Goal: Task Accomplishment & Management: Use online tool/utility

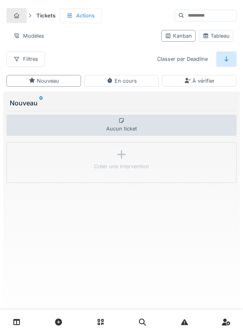
click at [25, 321] on link at bounding box center [16, 322] width 21 height 19
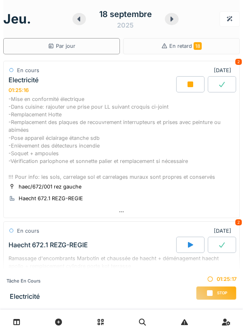
click at [114, 135] on div "-Mise en conformité électrique -Dans cuisine: rajouter une prise pour LL suivan…" at bounding box center [122, 138] width 226 height 86
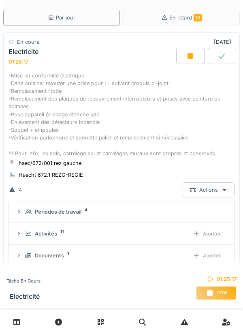
scroll to position [46, 0]
click at [215, 258] on div "Ajouter" at bounding box center [207, 255] width 41 height 15
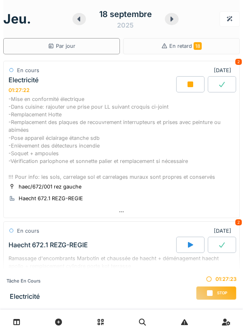
click at [96, 133] on div "-Mise en conformité électrique -Dans cuisine: rajouter une prise pour LL suivan…" at bounding box center [122, 138] width 226 height 86
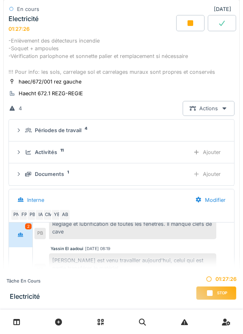
scroll to position [113, 0]
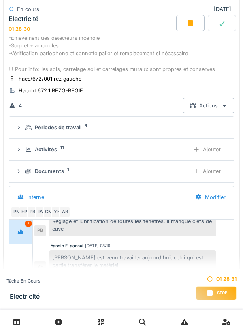
click at [108, 149] on div "Activités 11" at bounding box center [104, 150] width 158 height 8
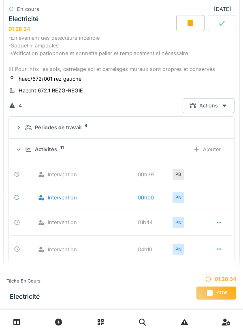
click at [112, 153] on div "Activités 11" at bounding box center [104, 150] width 158 height 8
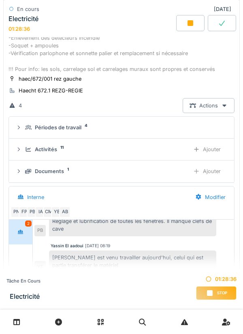
click at [215, 172] on div "Ajouter" at bounding box center [207, 171] width 41 height 15
click at [213, 153] on div "Ajouter" at bounding box center [207, 149] width 41 height 15
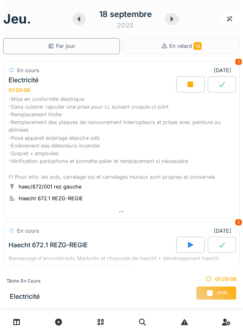
click at [152, 148] on div "-Mise en conformité électrique -Dans cuisine: rajouter une prise pour LL suivan…" at bounding box center [122, 138] width 226 height 86
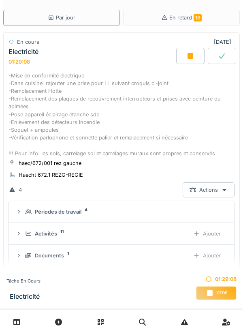
scroll to position [82, 0]
click at [215, 233] on div "Ajouter" at bounding box center [207, 233] width 41 height 15
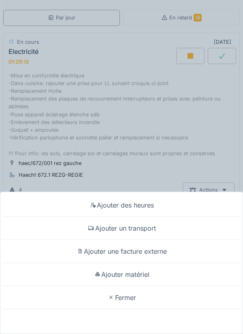
click at [146, 275] on div "Ajouter matériel" at bounding box center [121, 274] width 239 height 23
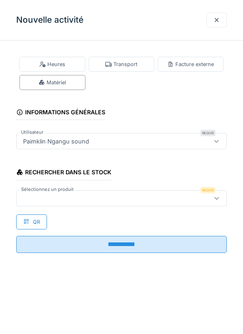
click at [57, 196] on div at bounding box center [108, 198] width 177 height 9
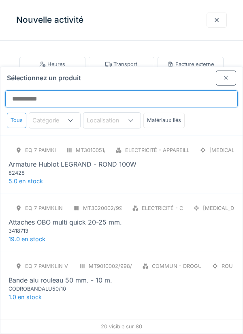
click at [29, 90] on input "Sélectionnez un produit" at bounding box center [121, 98] width 233 height 17
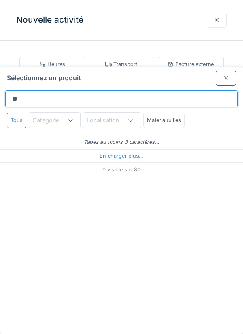
scroll to position [24, 0]
type input "*"
type input "******"
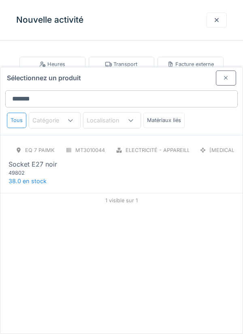
click at [39, 169] on div "49802" at bounding box center [57, 173] width 97 height 8
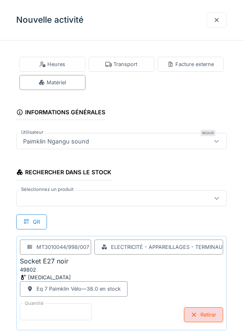
click at [32, 311] on input "*" at bounding box center [56, 311] width 72 height 17
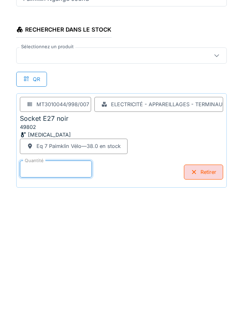
scroll to position [42, 0]
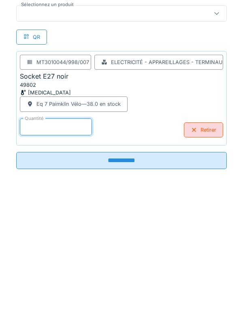
type input "*"
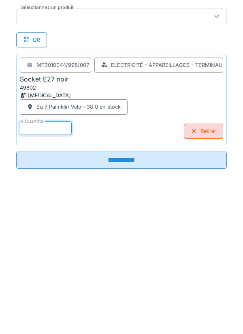
click at [129, 302] on input "**********" at bounding box center [121, 303] width 211 height 17
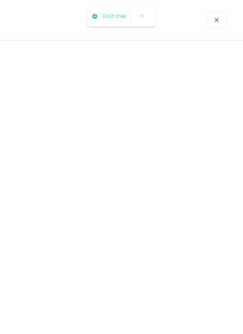
scroll to position [0, 0]
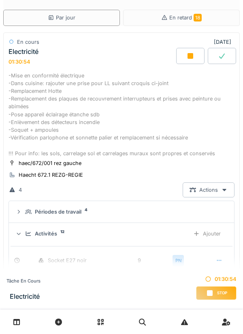
click at [215, 235] on div "Ajouter" at bounding box center [207, 233] width 41 height 15
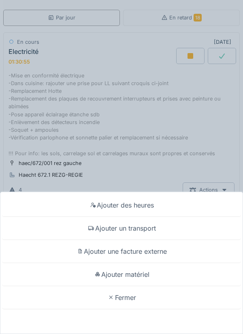
click at [143, 277] on div "Ajouter matériel" at bounding box center [121, 274] width 239 height 23
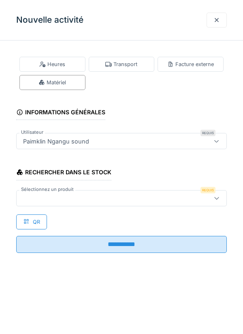
click at [41, 197] on div at bounding box center [108, 198] width 177 height 9
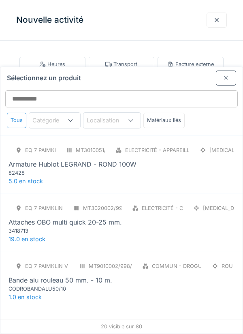
click at [60, 169] on div "82428" at bounding box center [57, 173] width 97 height 8
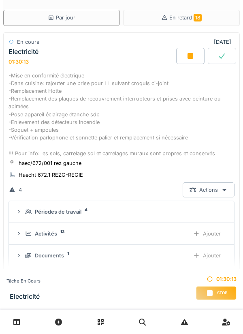
click at [212, 255] on div "Ajouter" at bounding box center [207, 255] width 41 height 15
click at [213, 235] on div "Ajouter" at bounding box center [207, 233] width 41 height 15
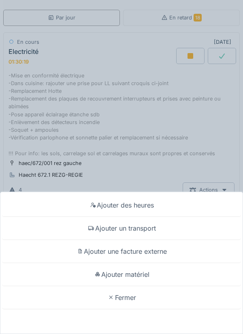
click at [135, 286] on div "Ajouter matériel" at bounding box center [121, 274] width 239 height 23
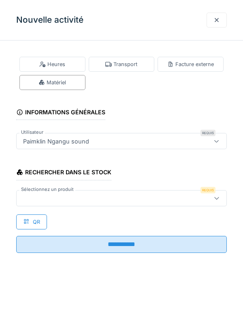
click at [43, 195] on div at bounding box center [108, 198] width 177 height 9
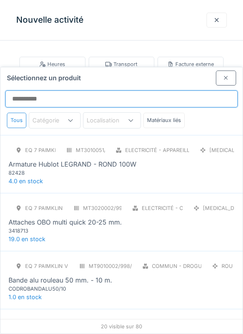
click at [31, 90] on input "Sélectionnez un produit" at bounding box center [121, 98] width 233 height 17
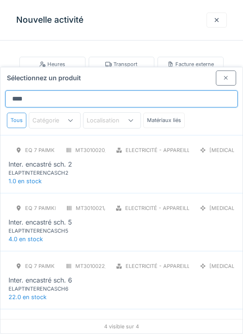
type input "*****"
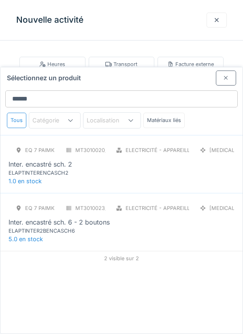
click at [60, 159] on div "Inter. encastré sch. 2" at bounding box center [41, 164] width 64 height 10
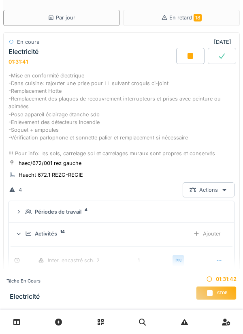
click at [217, 235] on div "Ajouter" at bounding box center [207, 233] width 41 height 15
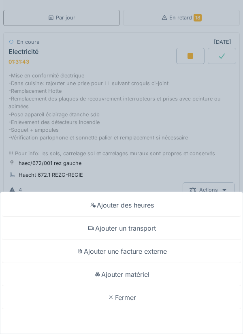
click at [145, 286] on div "Ajouter matériel" at bounding box center [121, 274] width 239 height 23
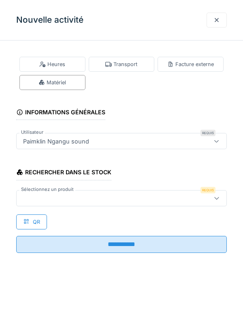
click at [48, 192] on label "Sélectionnez un produit" at bounding box center [47, 189] width 56 height 7
click at [33, 197] on div at bounding box center [108, 198] width 177 height 9
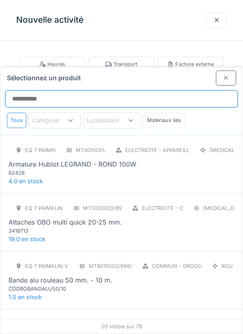
click at [31, 90] on input "Sélectionnez un produit" at bounding box center [121, 98] width 233 height 17
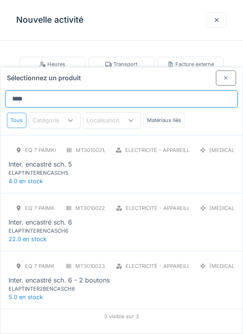
type input "*****"
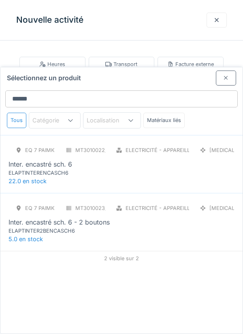
click at [67, 159] on div "Inter. encastré sch. 6" at bounding box center [41, 164] width 64 height 10
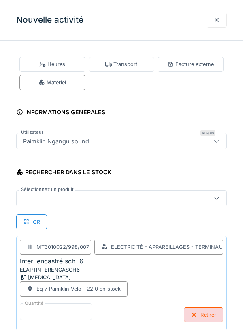
click at [33, 310] on input "*" at bounding box center [56, 311] width 72 height 17
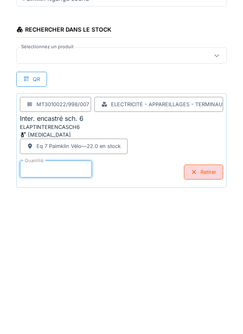
scroll to position [42, 0]
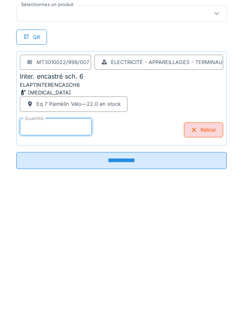
type input "*"
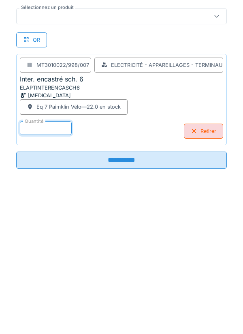
click at [130, 301] on input "**********" at bounding box center [121, 303] width 211 height 17
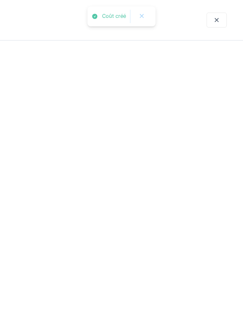
scroll to position [0, 0]
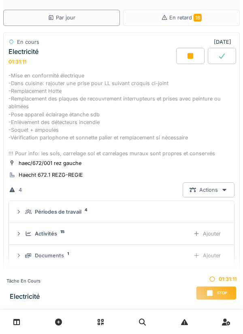
click at [218, 232] on div "Ajouter" at bounding box center [207, 233] width 41 height 15
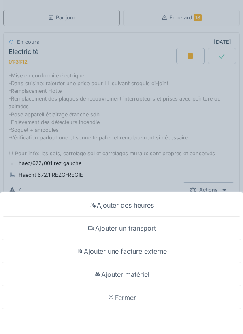
click at [142, 274] on div "Ajouter matériel" at bounding box center [121, 274] width 239 height 23
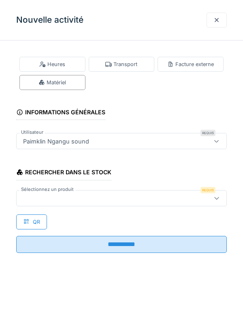
click at [44, 198] on div at bounding box center [108, 198] width 177 height 9
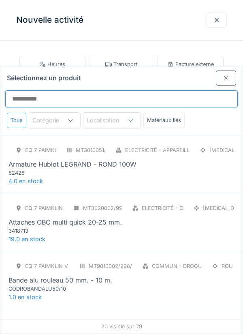
click at [29, 90] on input "Sélectionnez un produit" at bounding box center [121, 98] width 233 height 17
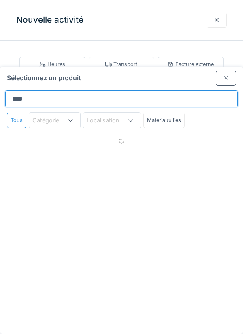
type input "*****"
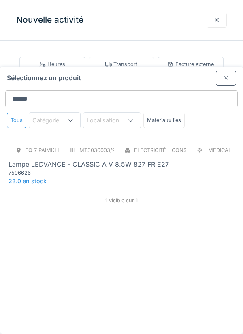
click at [85, 159] on div "Lampe LEDVANCE - CLASSIC A V 8.5W 827 FR E27" at bounding box center [89, 164] width 161 height 10
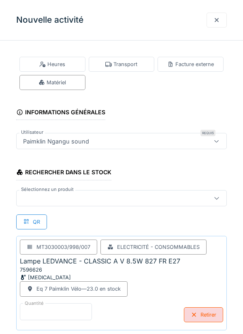
click at [42, 310] on input "*" at bounding box center [56, 311] width 72 height 17
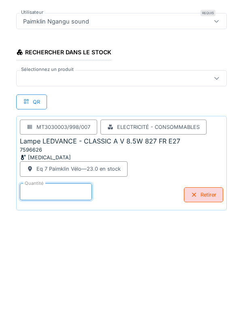
scroll to position [42, 0]
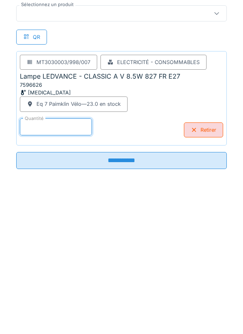
type input "**"
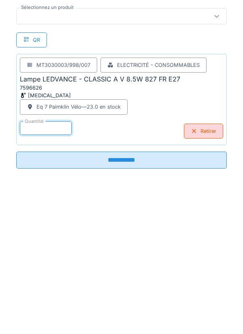
click at [130, 301] on input "**********" at bounding box center [121, 303] width 211 height 17
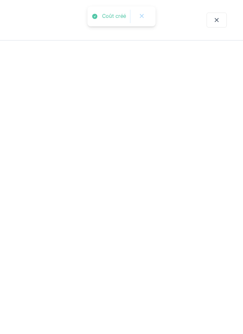
scroll to position [0, 0]
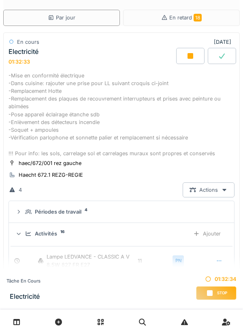
click at [214, 233] on div "Ajouter" at bounding box center [207, 233] width 41 height 15
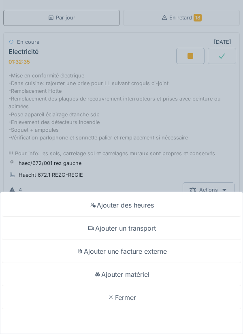
click at [135, 275] on div "Ajouter matériel" at bounding box center [121, 274] width 239 height 23
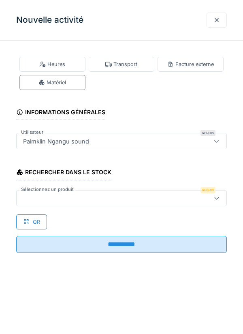
click at [54, 198] on div at bounding box center [108, 198] width 177 height 9
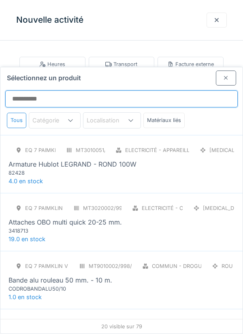
click at [40, 90] on input "Sélectionnez un produit" at bounding box center [121, 98] width 233 height 17
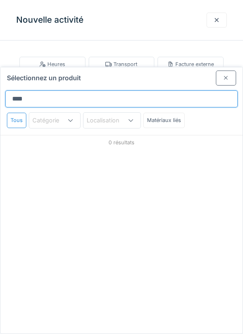
type input "*****"
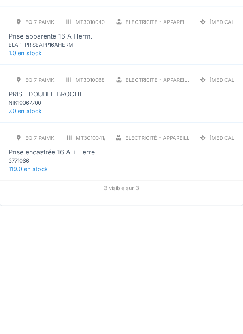
click at [49, 285] on div "3771066" at bounding box center [57, 289] width 97 height 8
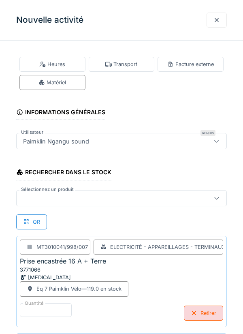
click at [38, 195] on div at bounding box center [108, 198] width 177 height 9
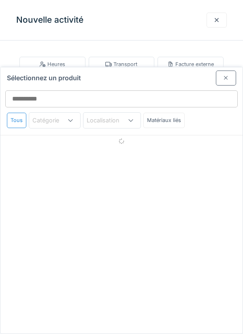
scroll to position [31, 0]
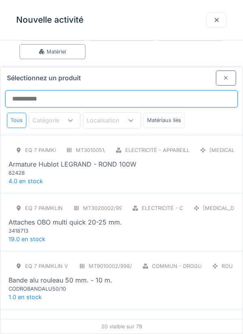
click at [29, 90] on input "Sélectionnez un produit" at bounding box center [121, 98] width 233 height 17
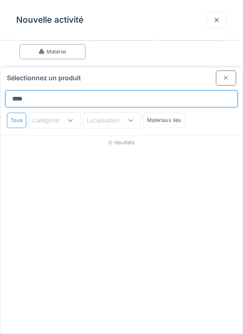
type input "*****"
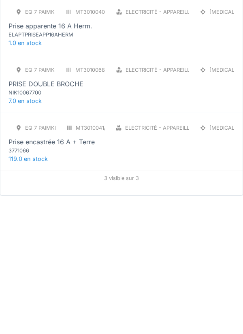
click at [39, 285] on div "3771066" at bounding box center [57, 289] width 97 height 8
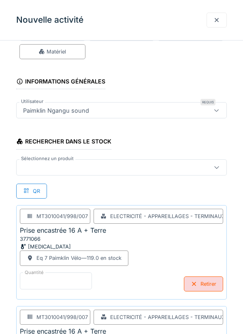
click at [42, 279] on input "*" at bounding box center [56, 281] width 72 height 17
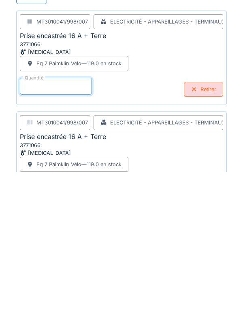
scroll to position [140, 0]
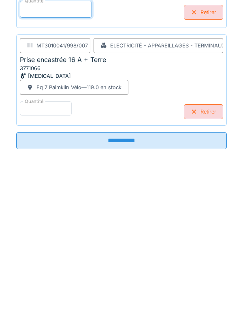
type input "**"
click at [128, 303] on input "**********" at bounding box center [121, 303] width 211 height 17
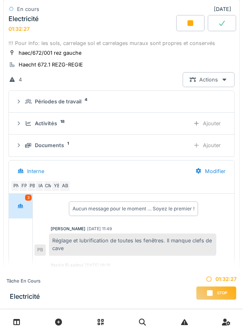
scroll to position [154, 0]
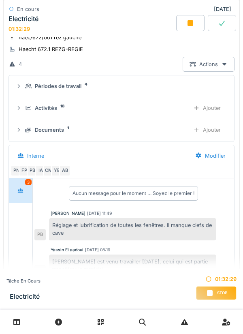
click at [214, 129] on div "Ajouter" at bounding box center [207, 130] width 41 height 15
click at [211, 108] on div "Ajouter" at bounding box center [207, 108] width 41 height 15
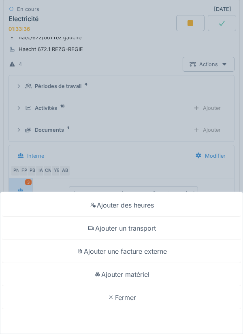
click at [131, 275] on div "Ajouter matériel" at bounding box center [121, 274] width 239 height 23
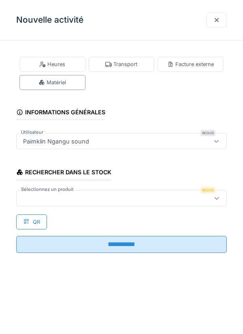
click at [56, 198] on div at bounding box center [108, 198] width 177 height 9
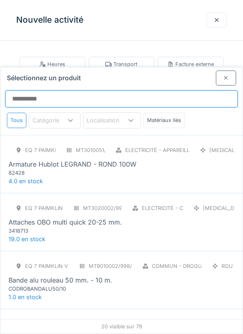
click at [34, 90] on input "Sélectionnez un produit" at bounding box center [121, 98] width 233 height 17
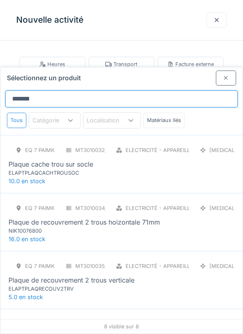
type input "********"
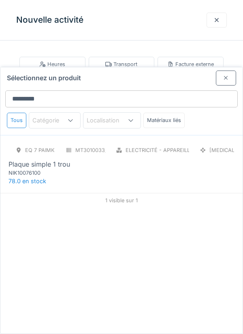
click at [44, 169] on div "NIK10076100" at bounding box center [57, 173] width 97 height 8
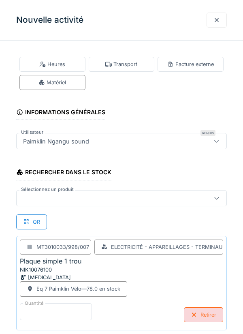
click at [39, 308] on input "*" at bounding box center [56, 311] width 72 height 17
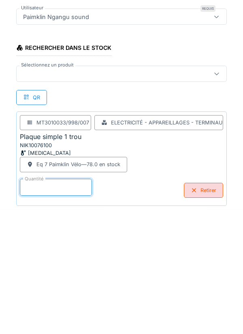
scroll to position [42, 0]
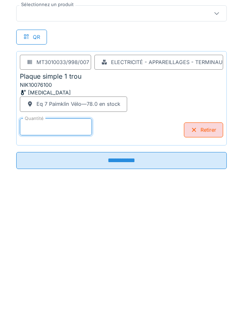
type input "**"
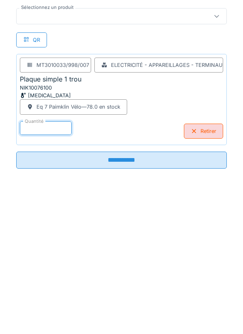
click at [131, 302] on input "**********" at bounding box center [121, 303] width 211 height 17
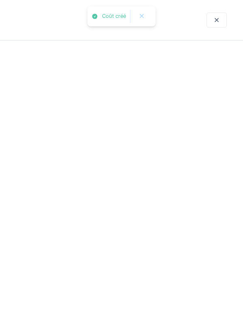
scroll to position [0, 0]
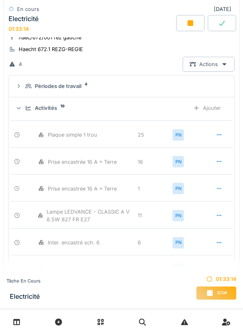
click at [214, 110] on div "Ajouter" at bounding box center [207, 108] width 41 height 15
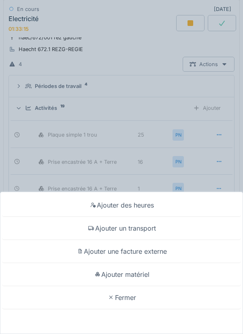
click at [134, 274] on div "Ajouter matériel" at bounding box center [121, 274] width 239 height 23
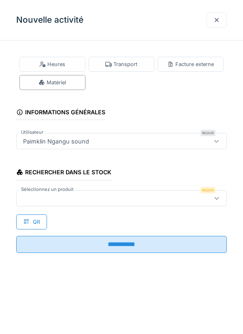
click at [45, 196] on div at bounding box center [108, 198] width 177 height 9
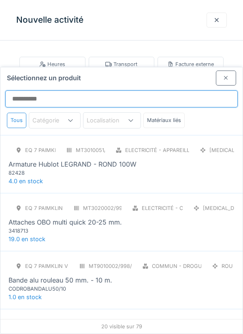
click at [29, 90] on input "Sélectionnez un produit" at bounding box center [121, 98] width 233 height 17
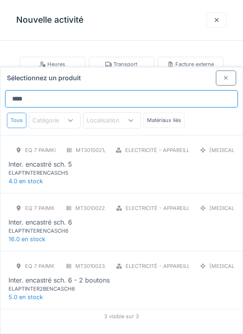
type input "*****"
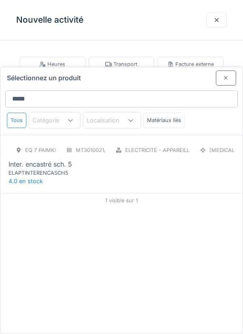
click at [56, 159] on div "Inter. encastré sch. 5" at bounding box center [41, 164] width 64 height 10
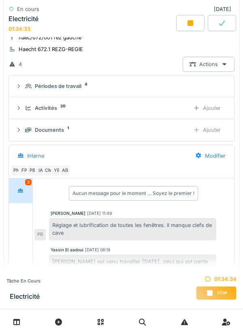
click at [214, 106] on div "Ajouter" at bounding box center [207, 108] width 41 height 15
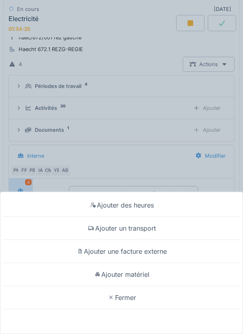
click at [130, 286] on div "Ajouter matériel" at bounding box center [121, 274] width 239 height 23
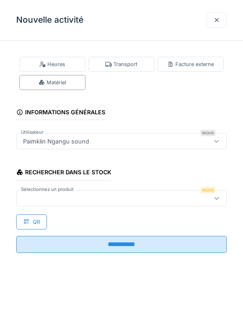
click at [41, 196] on div at bounding box center [108, 198] width 177 height 9
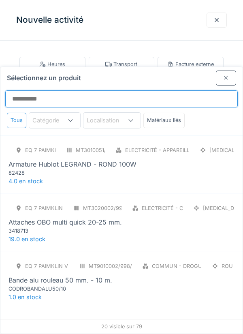
click at [26, 90] on input "Sélectionnez un produit" at bounding box center [121, 98] width 233 height 17
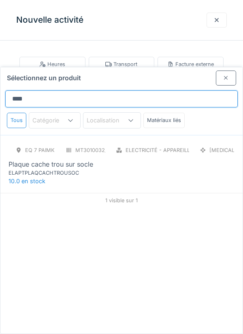
type input "*****"
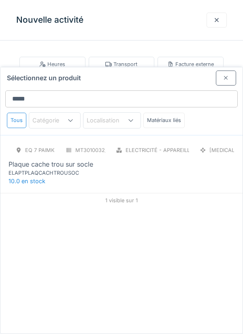
click at [73, 159] on div "Plaque cache trou sur socle" at bounding box center [51, 164] width 85 height 10
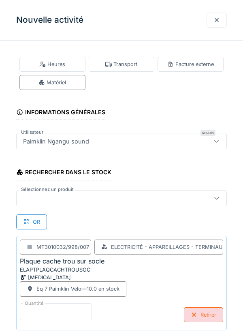
click at [38, 311] on input "*" at bounding box center [56, 311] width 72 height 17
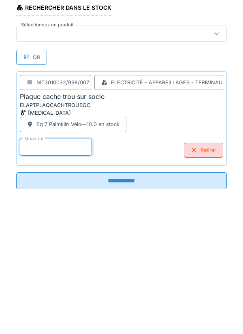
scroll to position [42, 0]
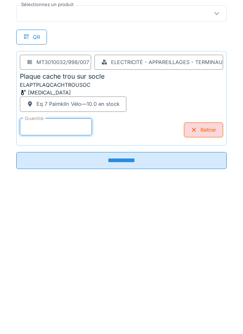
type input "*"
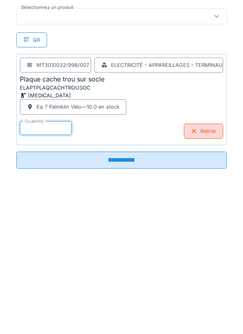
click at [131, 306] on input "**********" at bounding box center [121, 303] width 211 height 17
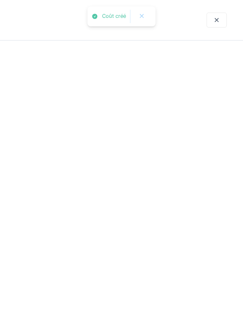
scroll to position [0, 0]
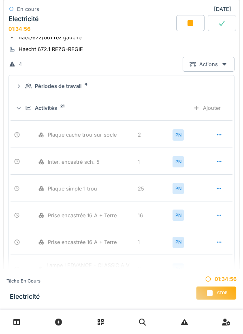
click at [215, 109] on div "Ajouter" at bounding box center [207, 108] width 41 height 15
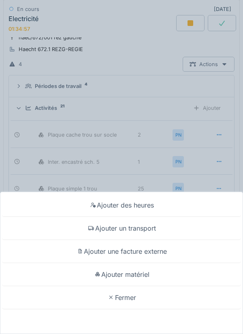
click at [146, 275] on div "Ajouter matériel" at bounding box center [121, 274] width 239 height 23
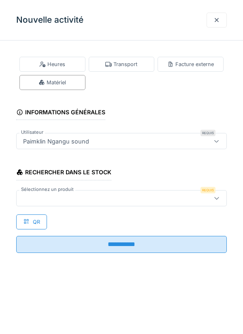
click at [43, 198] on div at bounding box center [108, 198] width 177 height 9
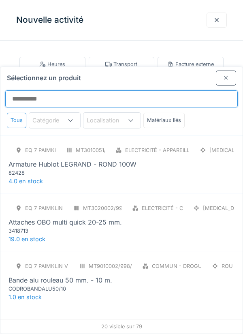
click at [37, 90] on input "Sélectionnez un produit" at bounding box center [121, 98] width 233 height 17
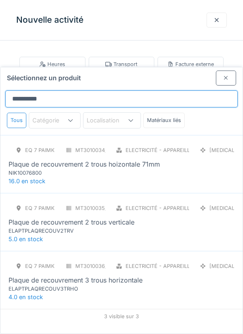
type input "**********"
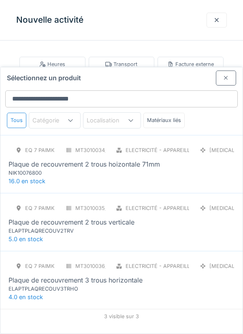
click at [80, 169] on div "NIK10076800" at bounding box center [57, 173] width 97 height 8
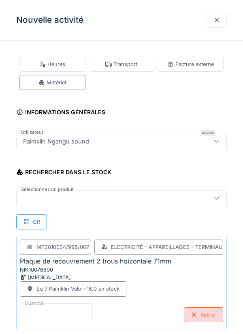
click at [39, 308] on input "*" at bounding box center [56, 311] width 72 height 17
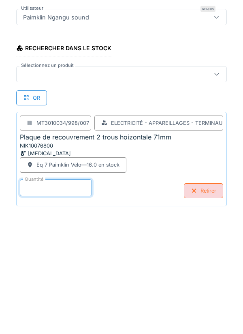
scroll to position [42, 0]
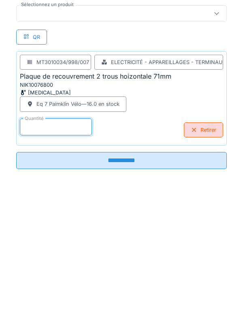
type input "*"
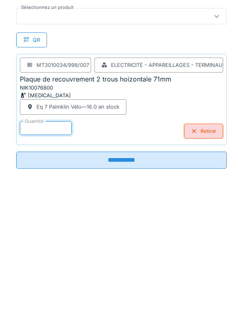
click at [133, 301] on input "**********" at bounding box center [121, 303] width 211 height 17
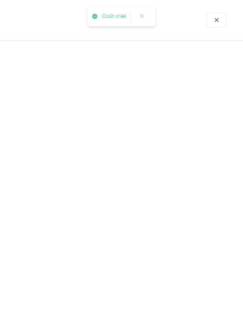
scroll to position [0, 0]
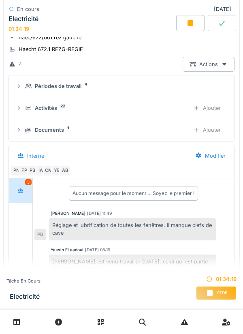
click at [215, 108] on div "Ajouter" at bounding box center [207, 108] width 41 height 15
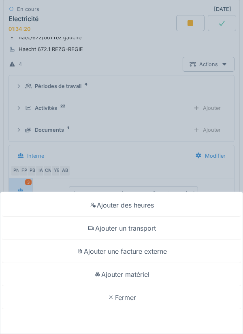
click at [135, 274] on div "Ajouter matériel" at bounding box center [121, 274] width 239 height 23
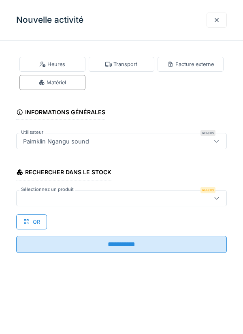
click at [42, 198] on div at bounding box center [108, 198] width 177 height 9
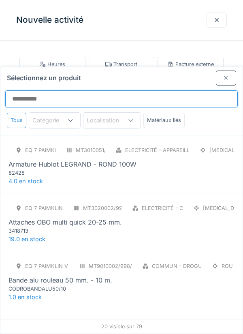
click at [30, 90] on input "Sélectionnez un produit" at bounding box center [121, 98] width 233 height 17
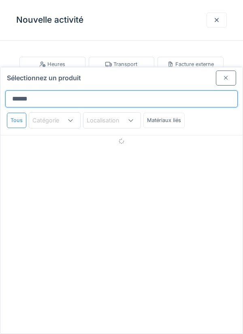
type input "*******"
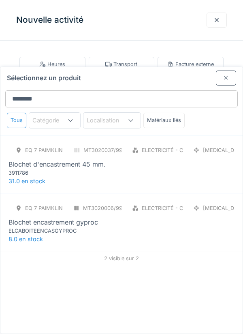
click at [51, 169] on div "3911786" at bounding box center [57, 173] width 97 height 8
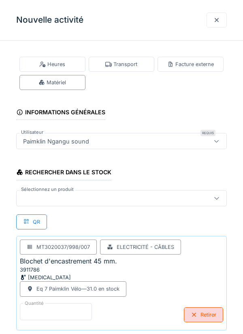
click at [32, 311] on input "*" at bounding box center [56, 311] width 72 height 17
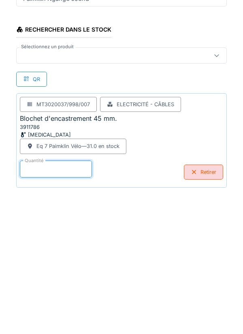
scroll to position [42, 0]
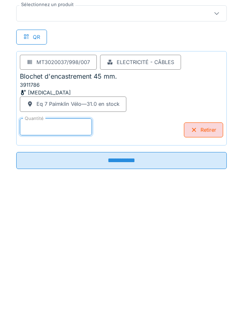
type input "*"
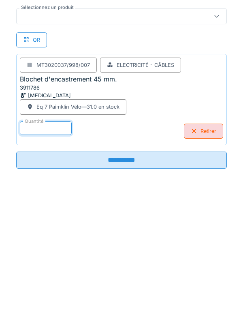
click at [131, 304] on input "**********" at bounding box center [121, 303] width 211 height 17
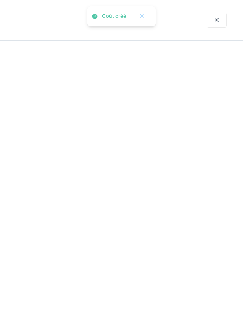
scroll to position [0, 0]
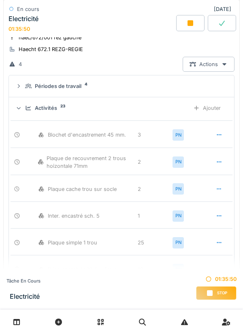
click at [207, 105] on div "Ajouter" at bounding box center [207, 108] width 41 height 15
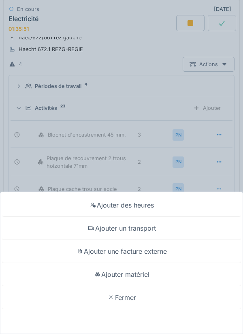
click at [141, 275] on div "Ajouter matériel" at bounding box center [121, 274] width 239 height 23
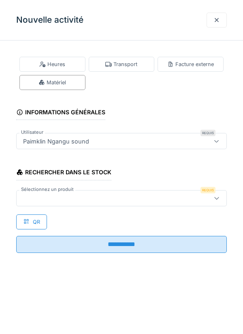
click at [47, 198] on div at bounding box center [108, 198] width 177 height 9
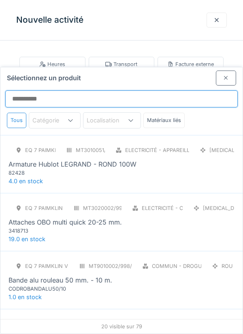
click at [43, 90] on input "Sélectionnez un produit" at bounding box center [121, 98] width 233 height 17
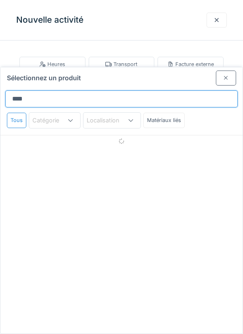
type input "*****"
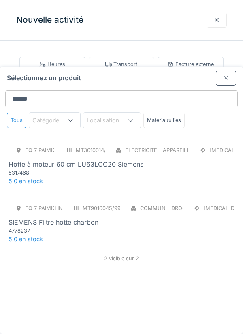
click at [43, 169] on div "5317468" at bounding box center [57, 173] width 97 height 8
